Goal: Information Seeking & Learning: Learn about a topic

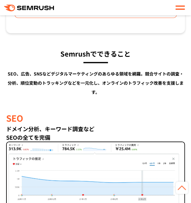
scroll to position [243, 0]
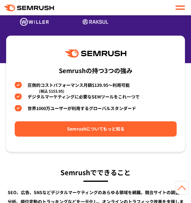
click at [93, 133] on link "Semrushについてもっと知る" at bounding box center [96, 128] width 162 height 15
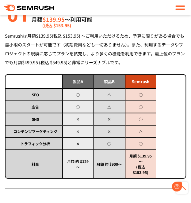
scroll to position [249, 0]
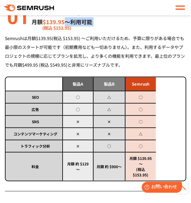
drag, startPoint x: 42, startPoint y: 24, endPoint x: 64, endPoint y: 22, distance: 21.6
click at [64, 22] on p "月額 $139.95 〜利用可能 (税込 $153.95)" at bounding box center [68, 21] width 72 height 9
drag, startPoint x: 43, startPoint y: 22, endPoint x: 69, endPoint y: 22, distance: 26.3
click at [69, 22] on p "月額 $139.95 〜利用可能 (税込 $153.95)" at bounding box center [68, 21] width 72 height 9
copy p "$139.95 〜"
